Goal: Book appointment/travel/reservation

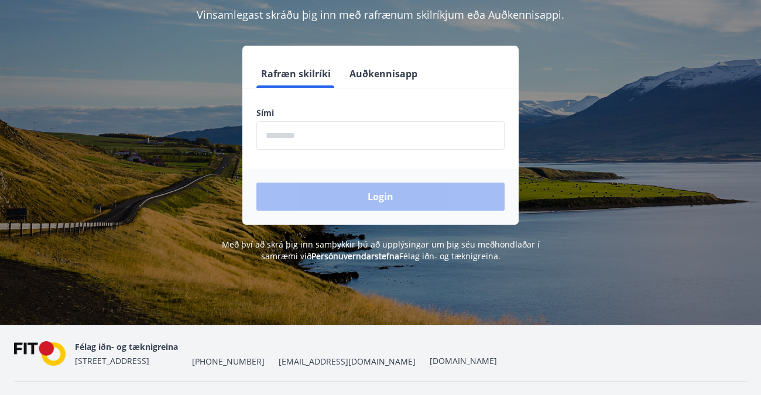
scroll to position [59, 0]
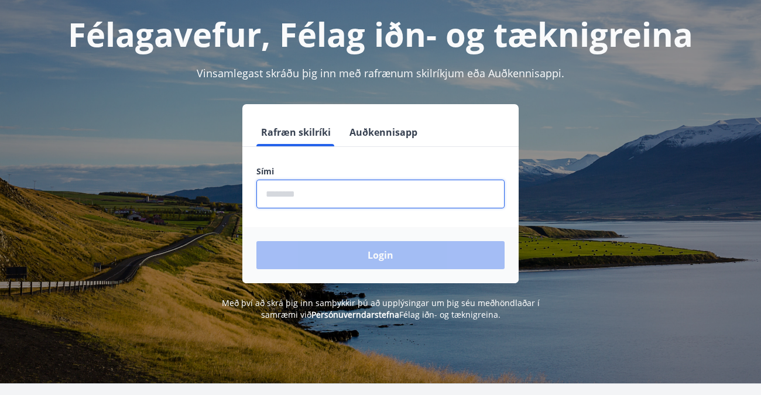
click at [271, 191] on input "phone" at bounding box center [380, 194] width 248 height 29
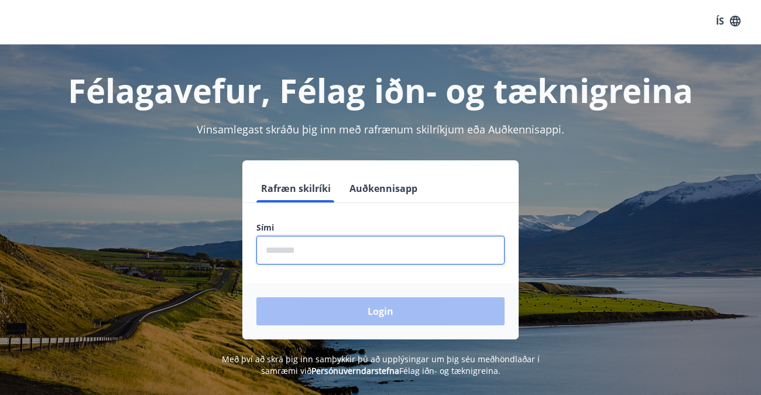
scroll to position [0, 0]
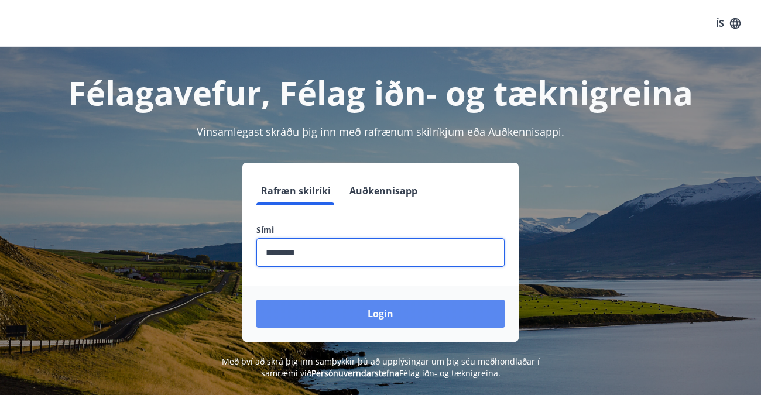
type input "********"
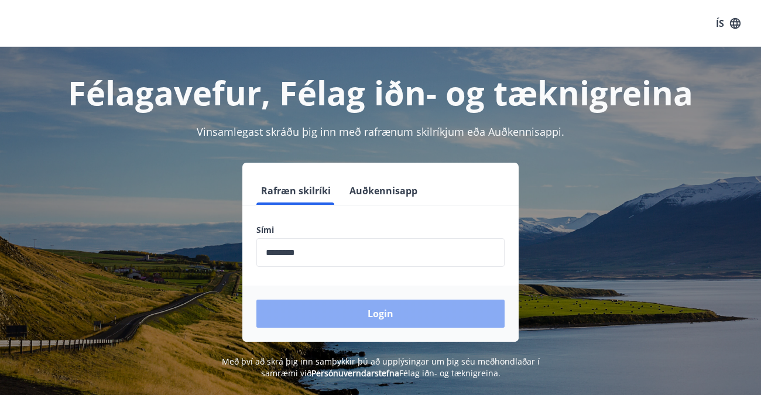
click at [380, 311] on button "Login" at bounding box center [380, 314] width 248 height 28
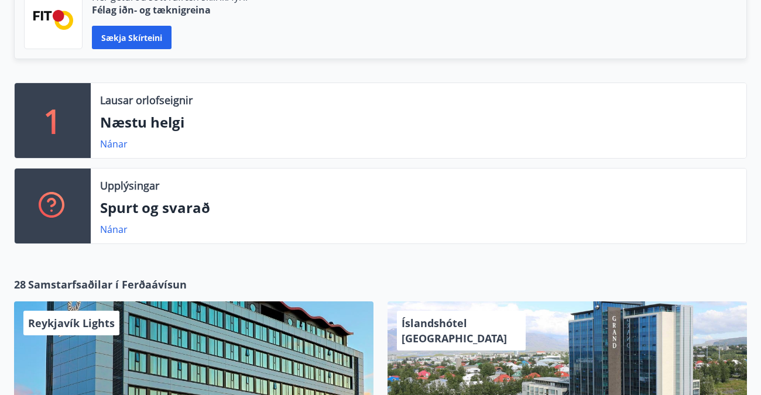
scroll to position [293, 0]
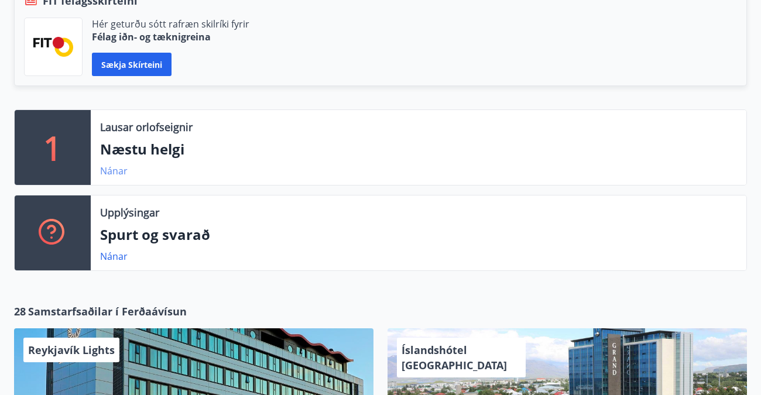
click at [112, 167] on link "Nánar" at bounding box center [113, 170] width 27 height 13
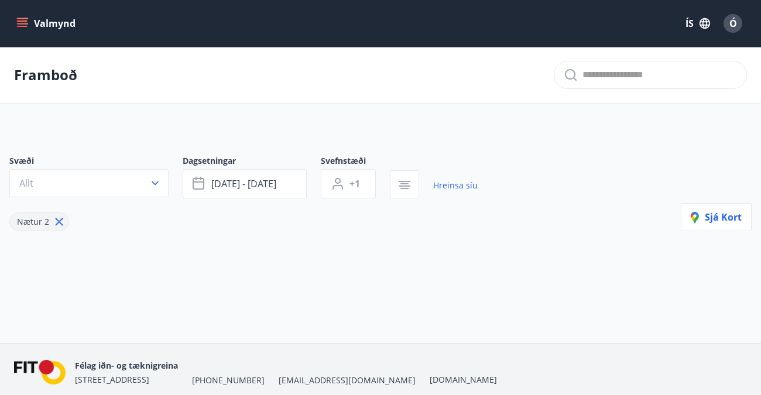
type input "*"
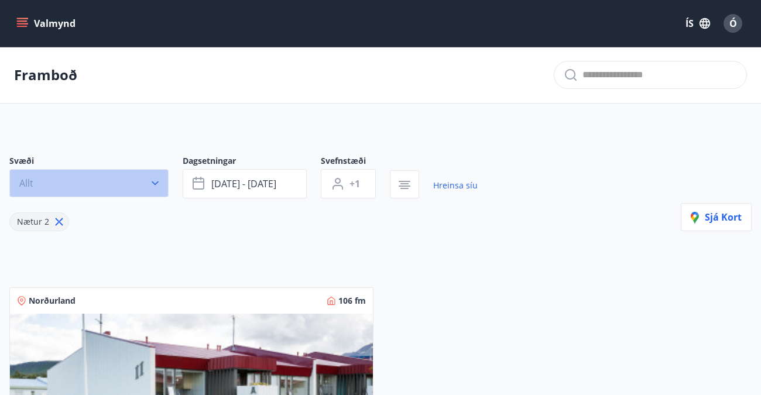
click at [153, 180] on icon "button" at bounding box center [155, 183] width 12 height 12
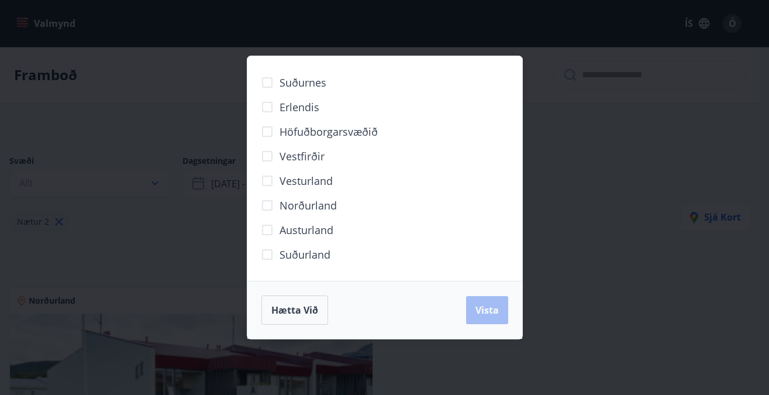
click at [309, 203] on span "Norðurland" at bounding box center [308, 205] width 57 height 15
click at [443, 248] on div "Suðurland" at bounding box center [385, 254] width 247 height 25
click at [476, 311] on span "Vista" at bounding box center [487, 310] width 23 height 13
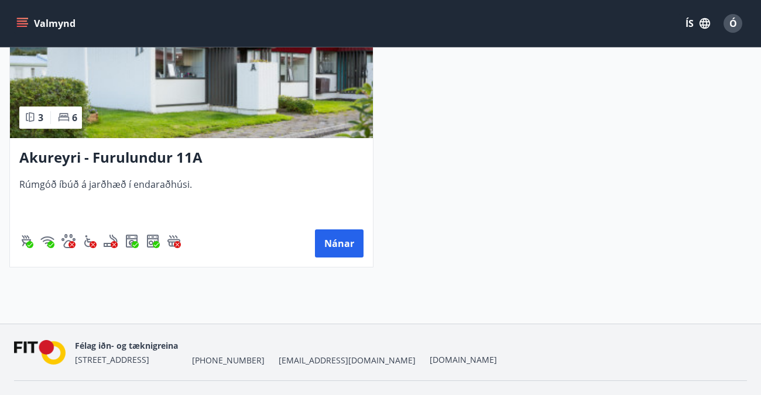
scroll to position [350, 0]
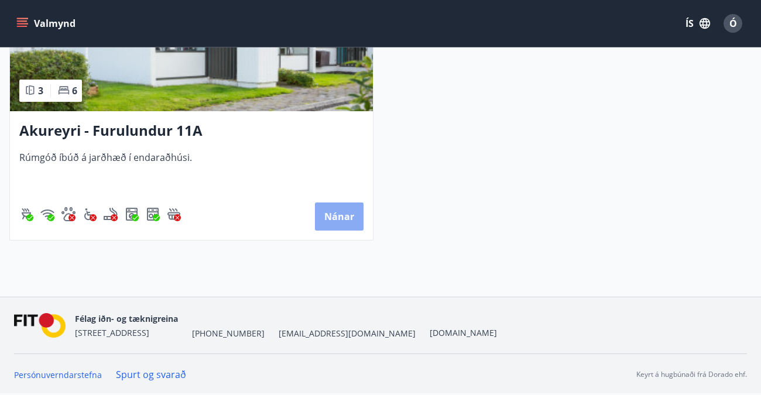
click at [338, 210] on button "Nánar" at bounding box center [339, 216] width 49 height 28
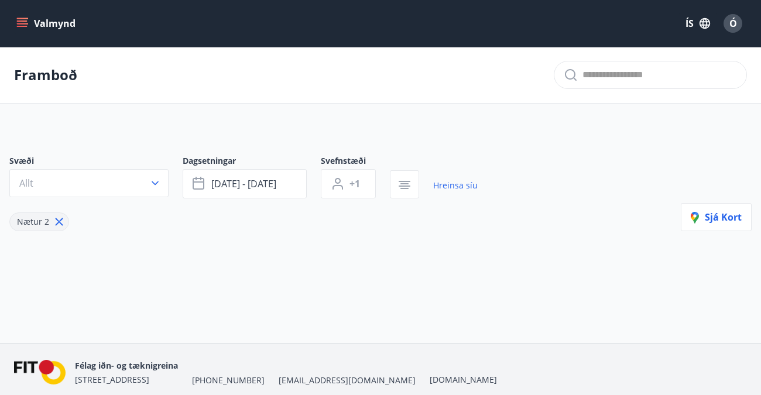
type input "*"
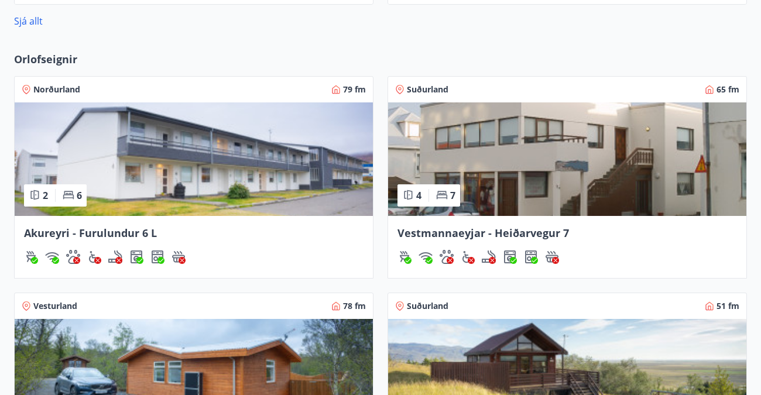
scroll to position [915, 0]
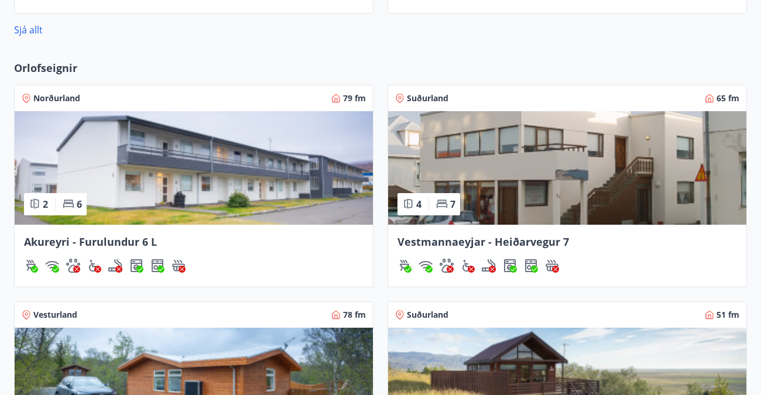
click at [190, 156] on img at bounding box center [194, 167] width 358 height 113
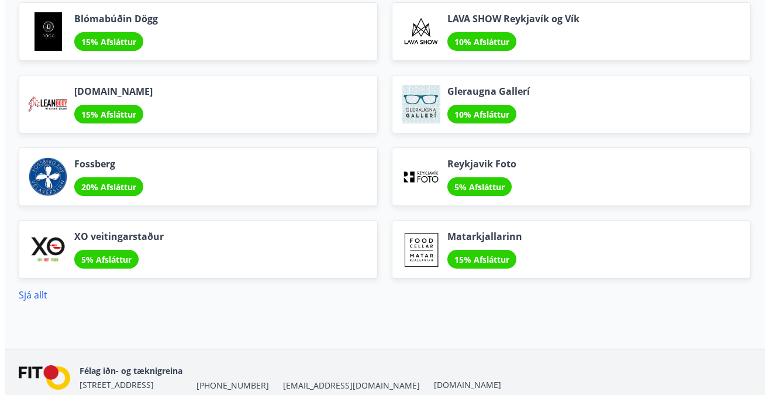
scroll to position [1383, 0]
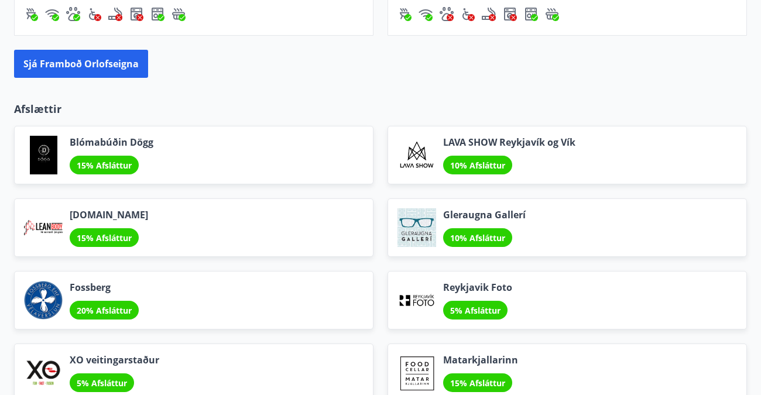
click at [102, 303] on div "20% Afsláttur" at bounding box center [104, 310] width 69 height 19
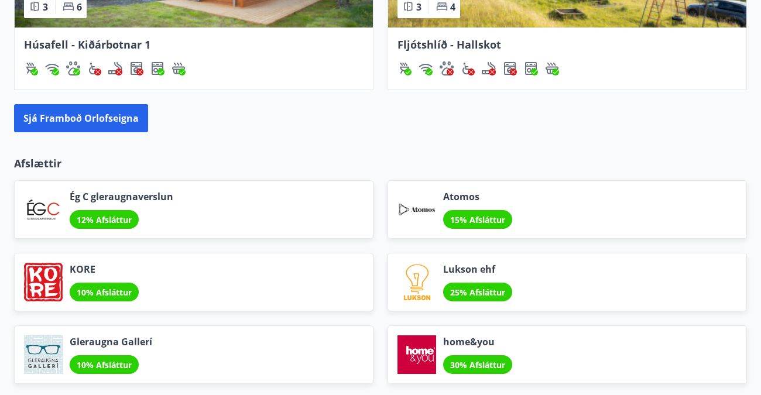
scroll to position [1346, 0]
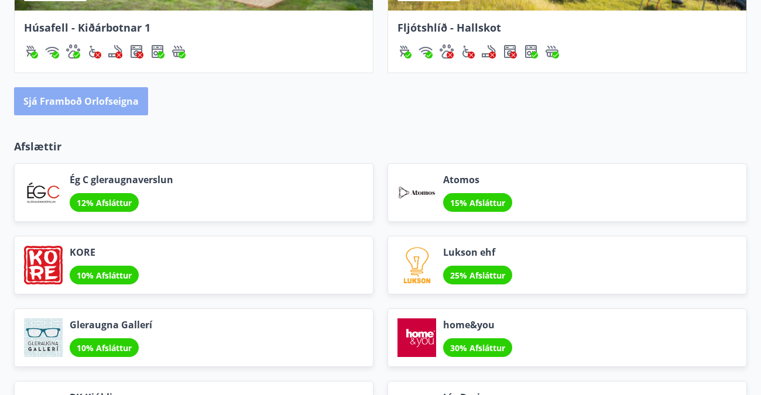
click at [109, 94] on button "Sjá framboð orlofseigna" at bounding box center [81, 101] width 134 height 28
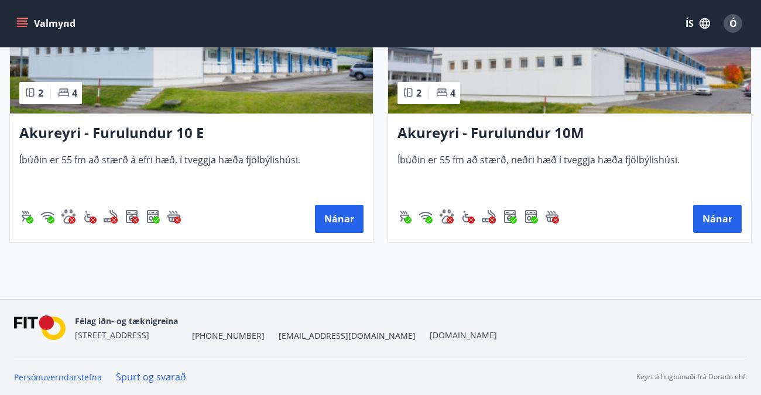
scroll to position [5078, 0]
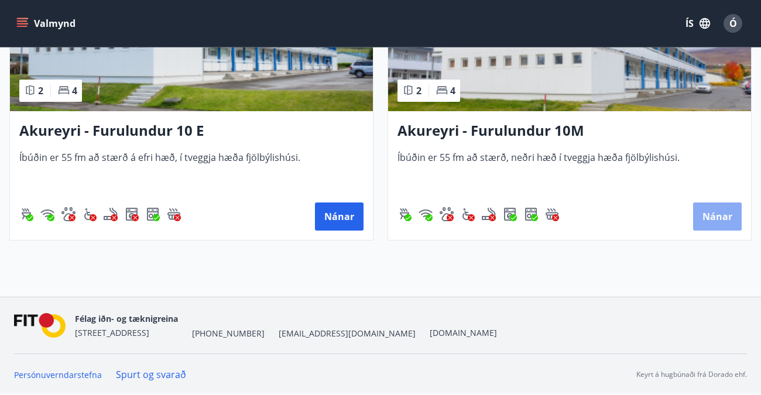
click at [708, 210] on button "Nánar" at bounding box center [717, 216] width 49 height 28
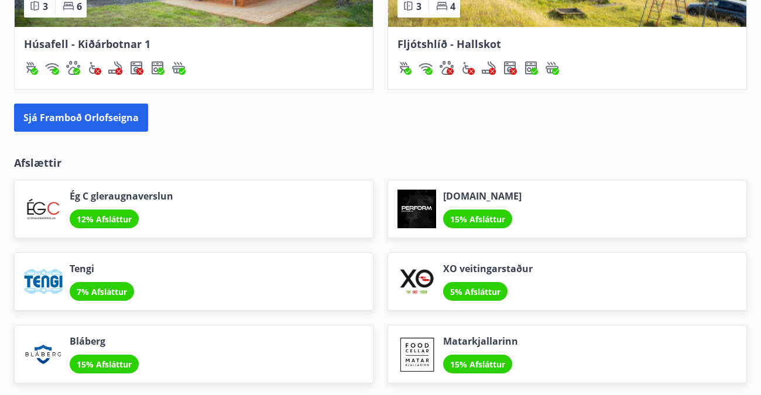
scroll to position [1260, 0]
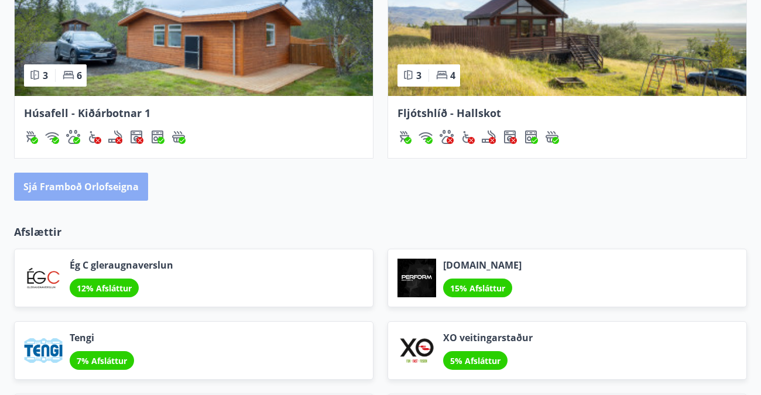
click at [124, 180] on button "Sjá framboð orlofseigna" at bounding box center [81, 187] width 134 height 28
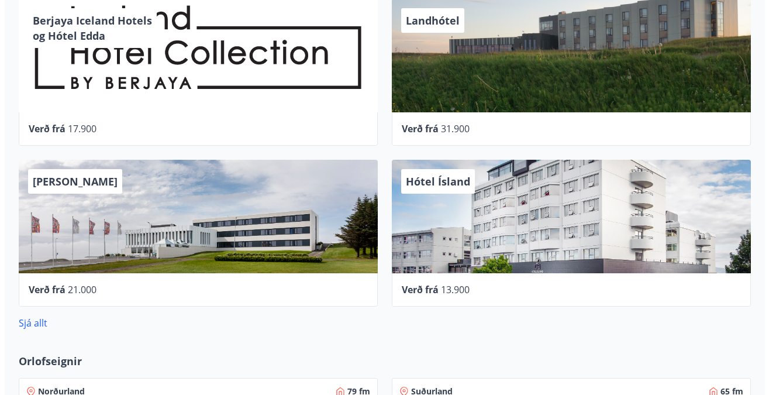
scroll to position [644, 0]
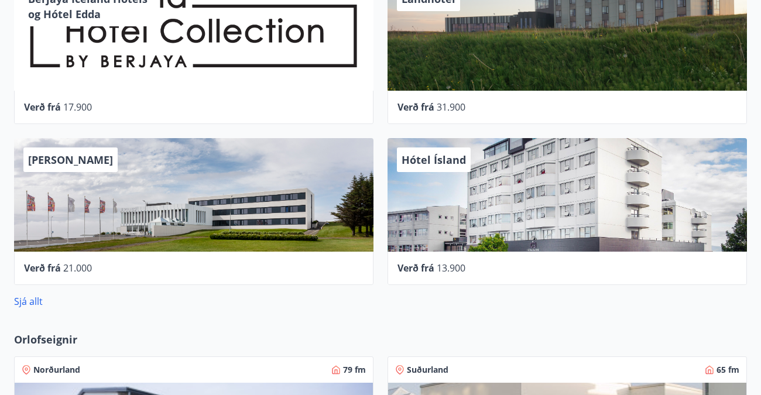
click at [455, 223] on div "Hótel Ísland" at bounding box center [566, 194] width 359 height 113
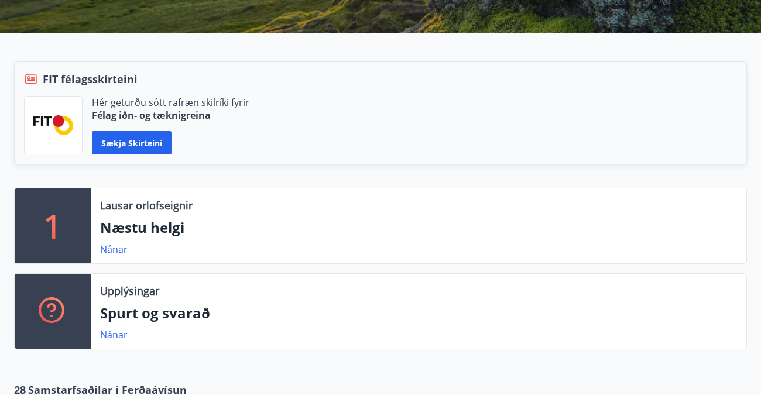
scroll to position [234, 0]
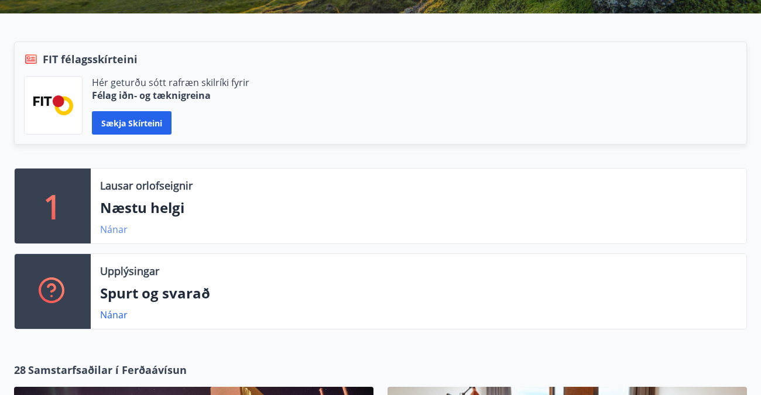
click at [113, 228] on link "Nánar" at bounding box center [113, 229] width 27 height 13
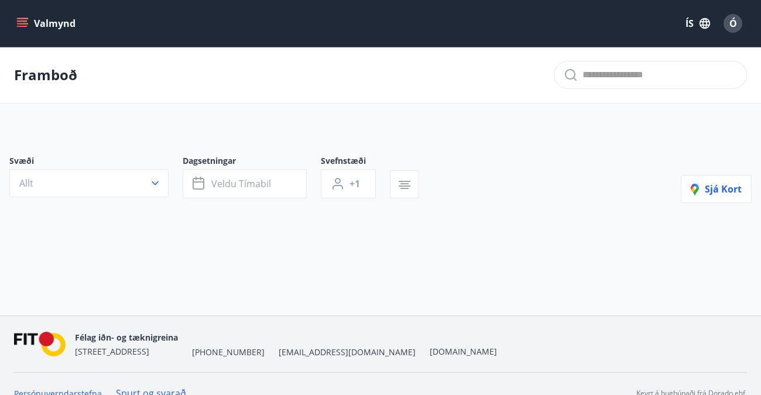
type input "*"
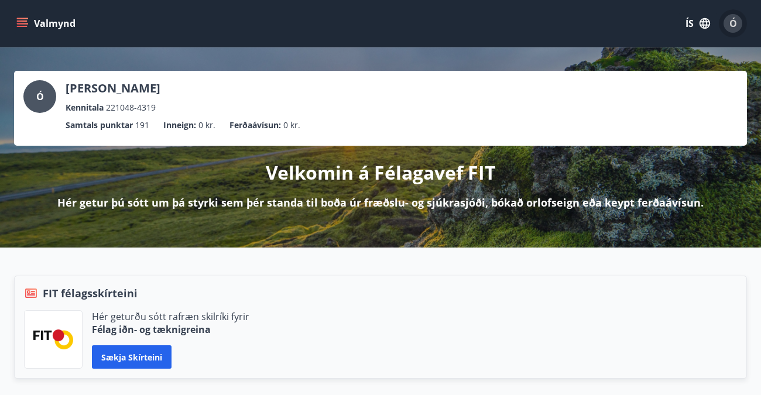
click at [732, 22] on span "Ó" at bounding box center [733, 23] width 8 height 13
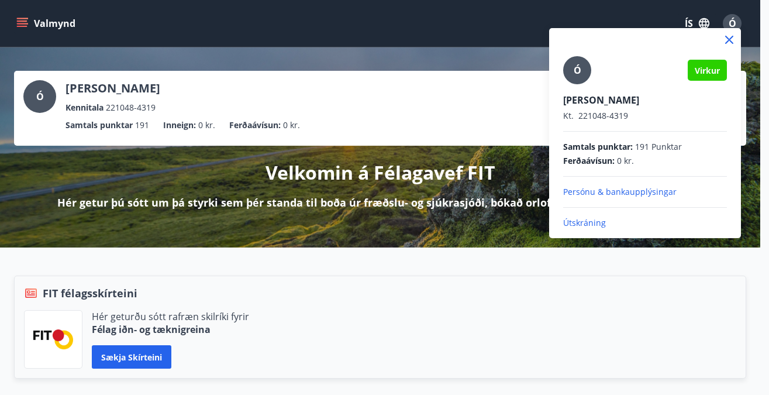
click at [586, 219] on p "Útskráning" at bounding box center [645, 223] width 164 height 12
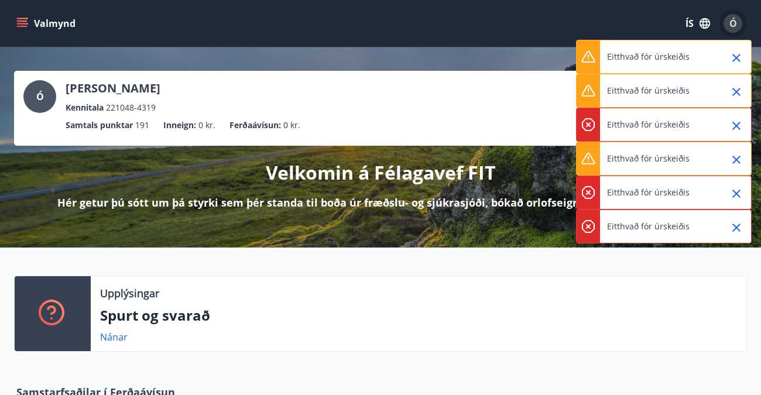
click at [729, 17] on span "Ó" at bounding box center [733, 23] width 8 height 13
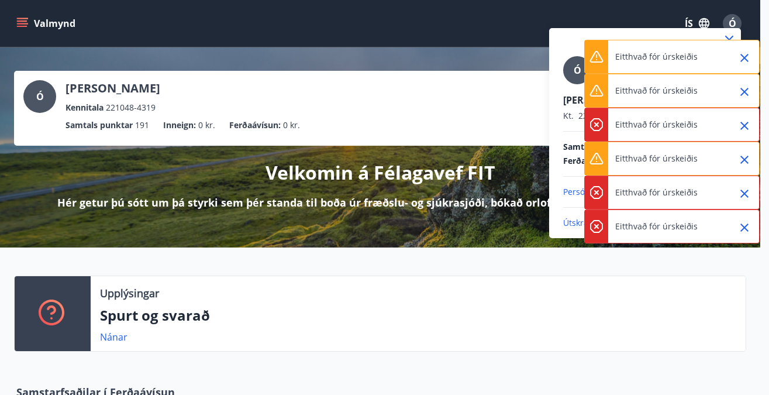
click at [576, 221] on p "Útskráning" at bounding box center [645, 223] width 164 height 12
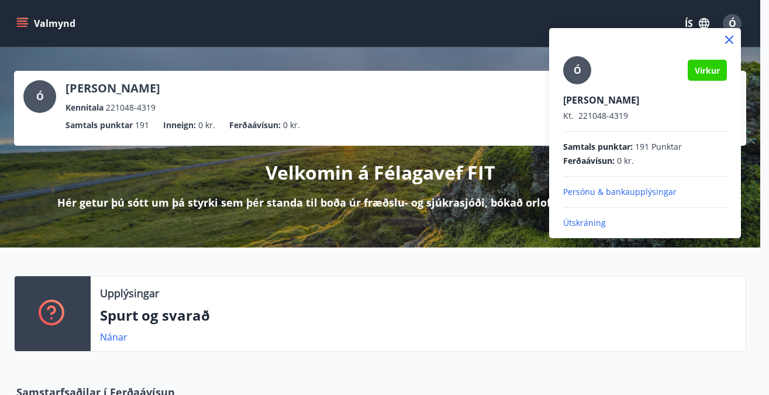
click at [587, 219] on p "Útskráning" at bounding box center [645, 223] width 164 height 12
